Goal: Task Accomplishment & Management: Complete application form

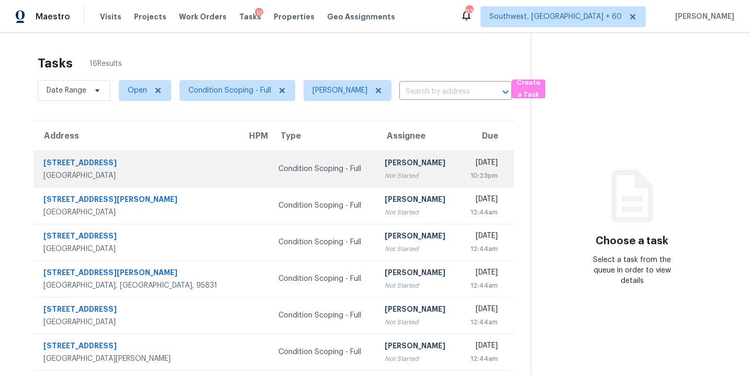
click at [384, 172] on div "Not Started" at bounding box center [417, 176] width 66 height 10
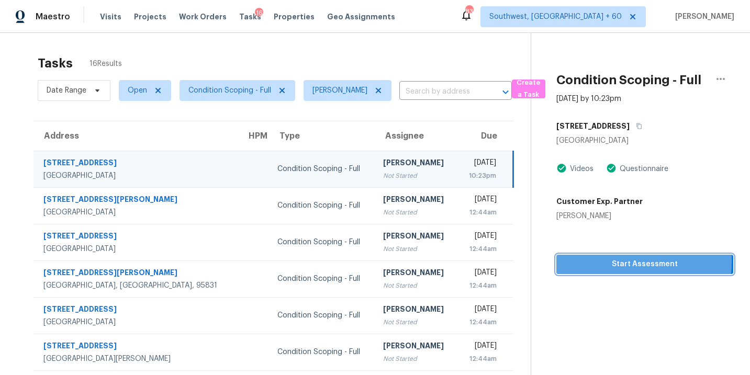
click at [622, 262] on span "Start Assessment" at bounding box center [644, 264] width 160 height 13
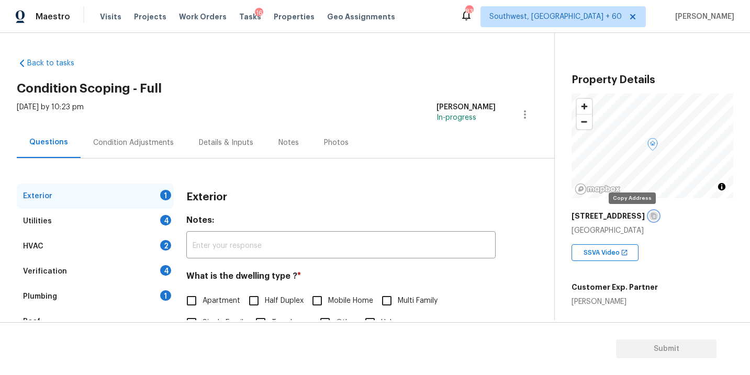
click at [650, 214] on icon "button" at bounding box center [653, 216] width 6 height 6
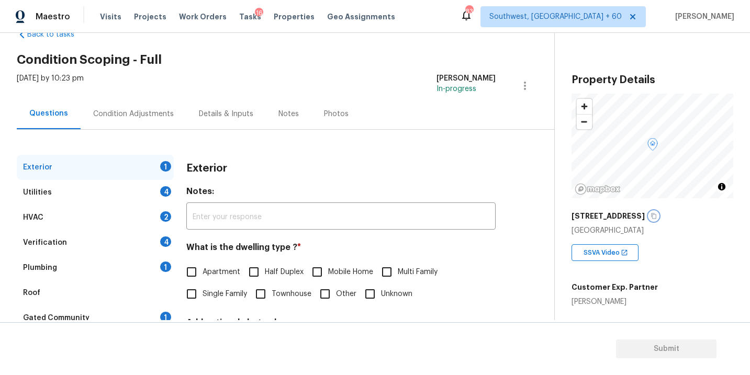
scroll to position [39, 0]
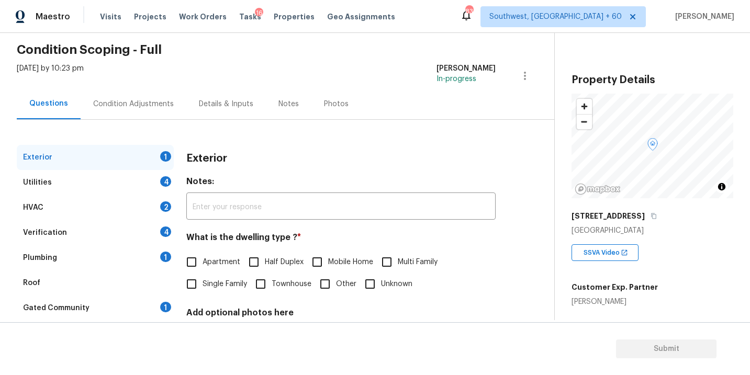
click at [227, 274] on label "Single Family" at bounding box center [213, 284] width 66 height 22
click at [202, 274] on input "Single Family" at bounding box center [191, 284] width 22 height 22
checkbox input "true"
click at [105, 178] on div "Utilities 4" at bounding box center [95, 182] width 157 height 25
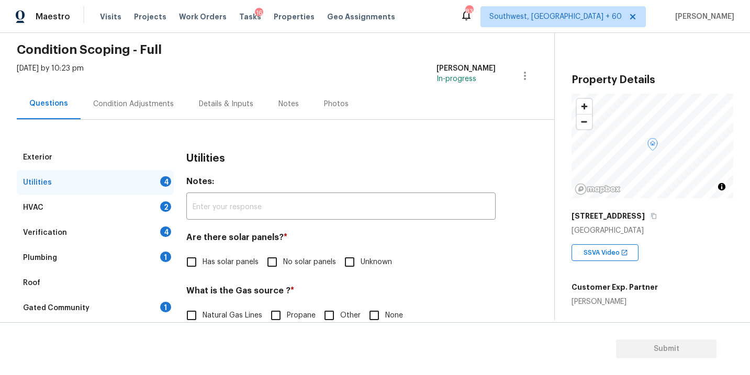
click at [256, 256] on label "Has solar panels" at bounding box center [219, 262] width 78 height 22
click at [202, 256] on input "Has solar panels" at bounding box center [191, 262] width 22 height 22
checkbox input "true"
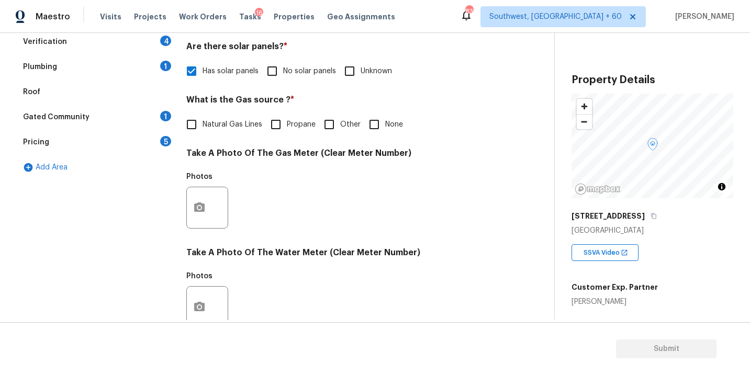
scroll to position [412, 0]
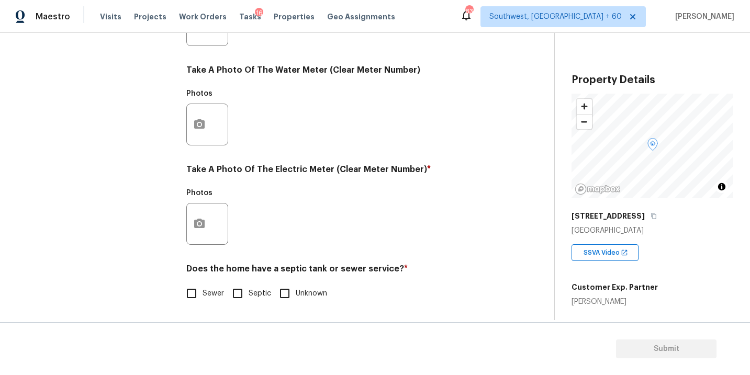
click at [211, 286] on label "Sewer" at bounding box center [201, 293] width 43 height 22
click at [202, 286] on input "Sewer" at bounding box center [191, 293] width 22 height 22
checkbox input "true"
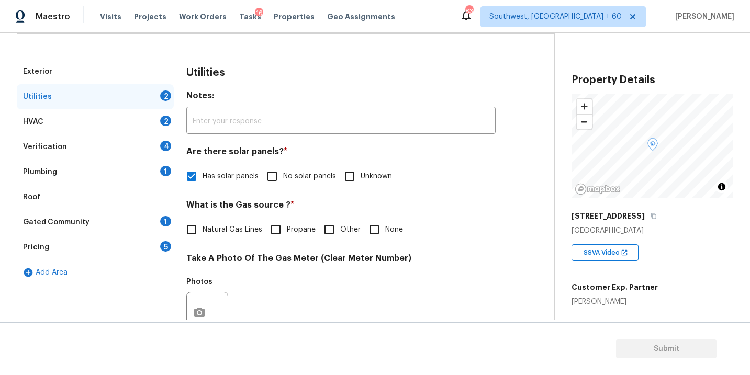
scroll to position [83, 0]
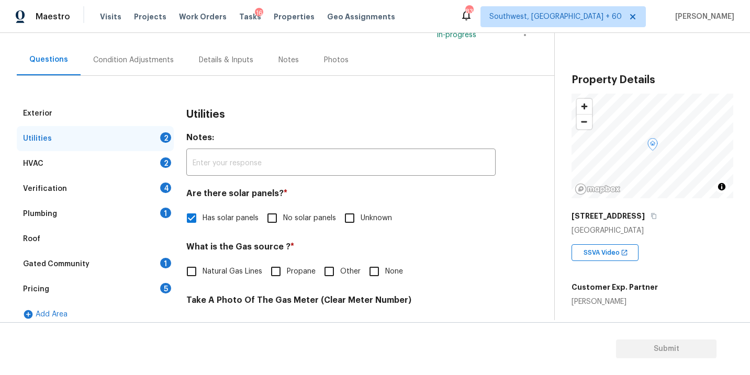
click at [119, 222] on div "Plumbing 1" at bounding box center [95, 213] width 157 height 25
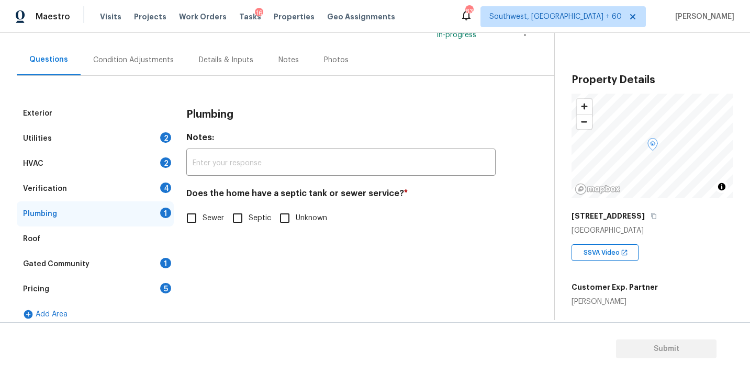
click at [214, 223] on span "Sewer" at bounding box center [212, 218] width 21 height 11
click at [202, 223] on input "Sewer" at bounding box center [191, 218] width 22 height 22
checkbox input "true"
click at [128, 264] on div "Gated Community 1" at bounding box center [95, 264] width 157 height 25
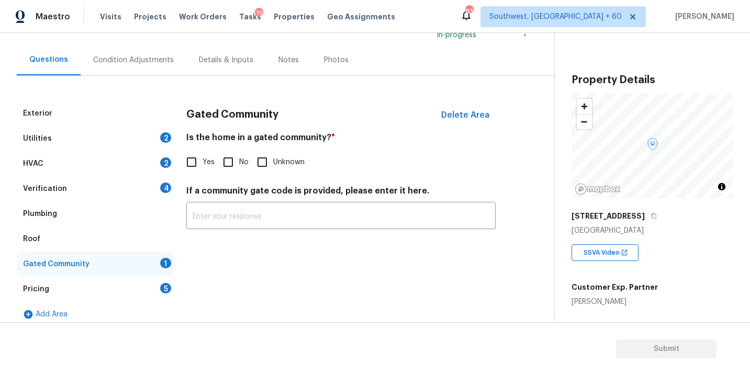
click at [227, 166] on input "No" at bounding box center [228, 162] width 22 height 22
checkbox input "true"
click at [145, 66] on div "Condition Adjustments" at bounding box center [134, 59] width 106 height 31
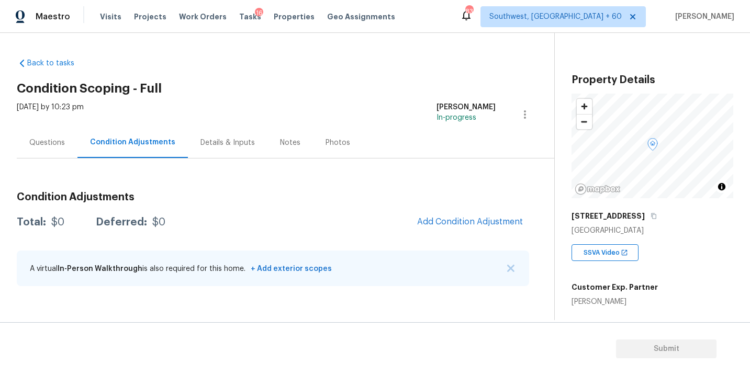
click at [384, 85] on h2 "Condition Scoping - Full" at bounding box center [285, 88] width 537 height 10
click at [479, 229] on button "Add Condition Adjustment" at bounding box center [470, 222] width 118 height 22
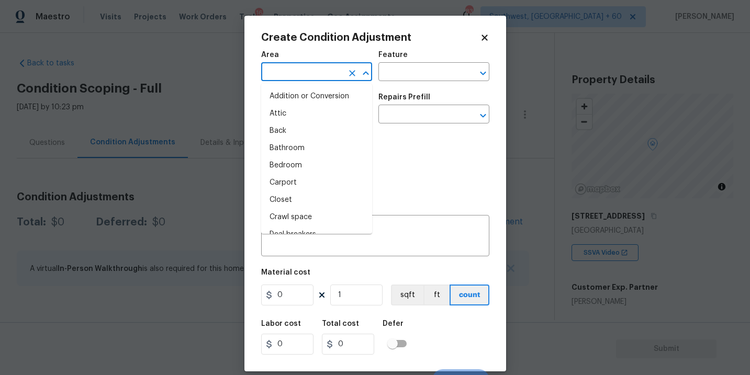
click at [311, 78] on input "text" at bounding box center [302, 73] width 82 height 16
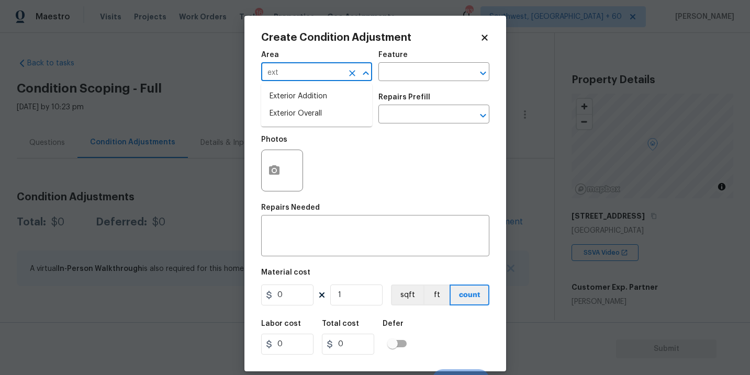
type input "exte"
type input "r"
click at [323, 118] on li "Exterior Overall" at bounding box center [316, 113] width 111 height 17
type input "Exterior Overall"
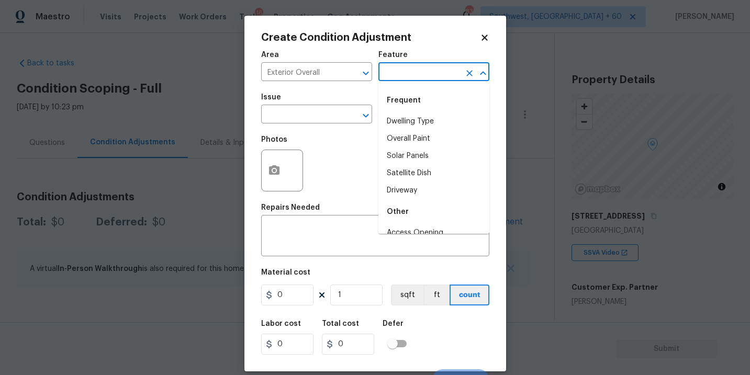
click at [420, 73] on input "text" at bounding box center [419, 73] width 82 height 16
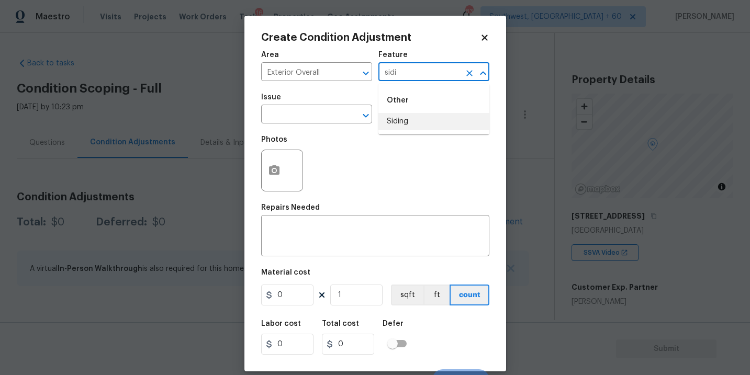
type input "sidi"
click at [421, 140] on div "Photos" at bounding box center [375, 164] width 228 height 68
click at [399, 85] on div "Area Exterior Overall ​ Feature ​" at bounding box center [375, 66] width 228 height 42
click at [403, 71] on input "text" at bounding box center [419, 73] width 82 height 16
click at [396, 118] on li "Siding" at bounding box center [433, 121] width 111 height 17
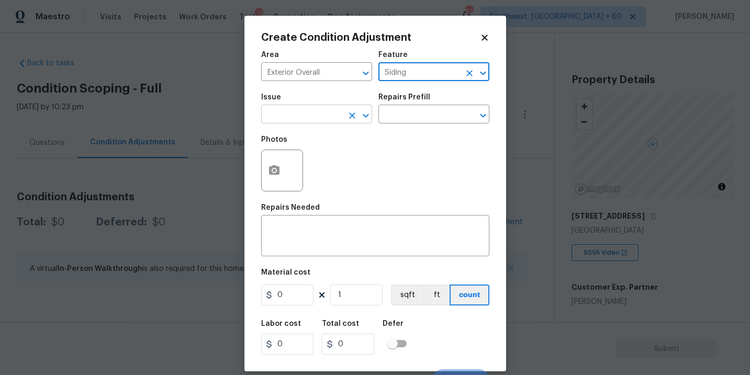
type input "Siding"
click at [296, 119] on input "text" at bounding box center [302, 115] width 82 height 16
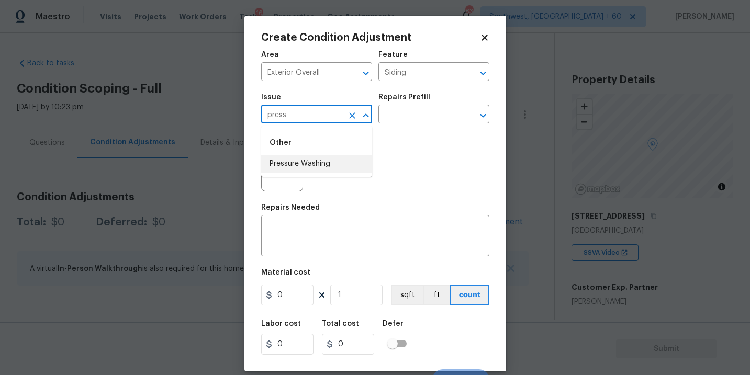
click at [302, 167] on li "Pressure Washing" at bounding box center [316, 163] width 111 height 17
type input "Pressure Washing"
click at [400, 126] on div "Issue Pressure Washing ​ Repairs Prefill ​" at bounding box center [375, 108] width 228 height 42
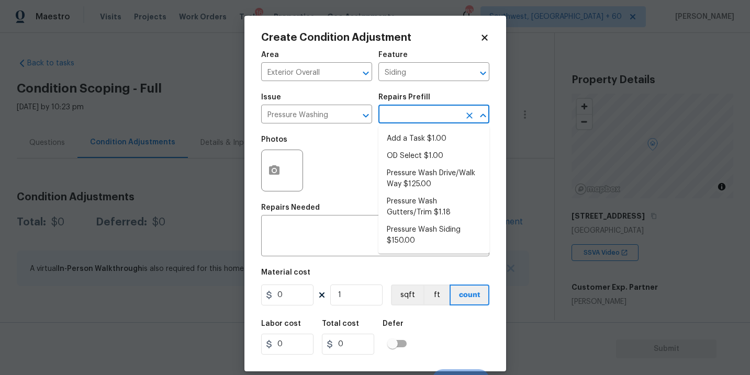
click at [420, 112] on input "text" at bounding box center [419, 115] width 82 height 16
click at [415, 234] on li "Pressure Wash Siding $150.00" at bounding box center [433, 235] width 111 height 28
type textarea "Protect areas as needed for pressure washing. Pressure wash the siding on the h…"
type input "150"
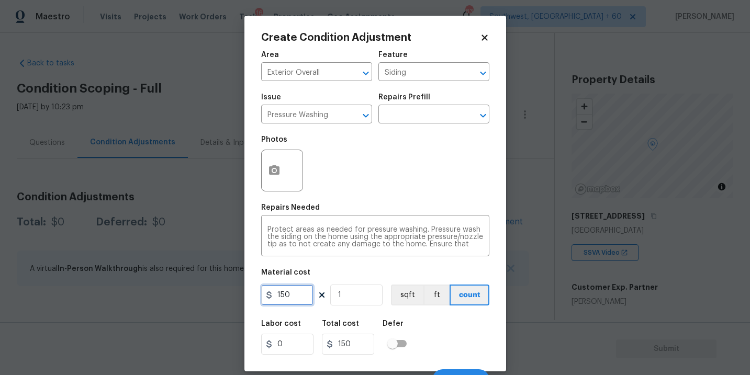
drag, startPoint x: 290, startPoint y: 297, endPoint x: 226, endPoint y: 296, distance: 64.3
click at [226, 296] on div "Create Condition Adjustment Area Exterior Overall ​ Feature Siding ​ Issue Pres…" at bounding box center [375, 187] width 750 height 375
type input "200"
click at [274, 178] on button "button" at bounding box center [274, 170] width 25 height 41
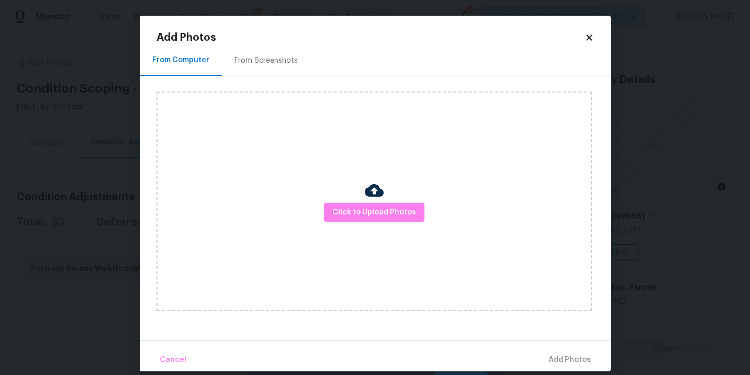
click at [350, 193] on div "Click to Upload Photos" at bounding box center [373, 202] width 435 height 220
click at [358, 206] on span "Click to Upload Photos" at bounding box center [374, 212] width 84 height 13
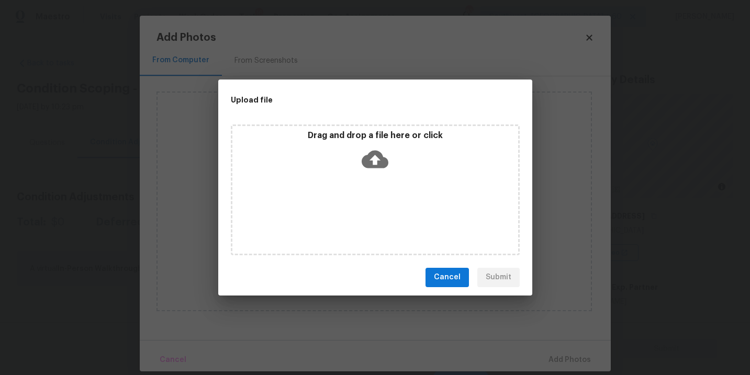
click at [387, 161] on icon at bounding box center [374, 159] width 27 height 18
